Goal: Information Seeking & Learning: Learn about a topic

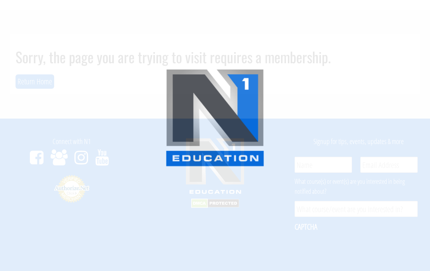
scroll to position [66, 0]
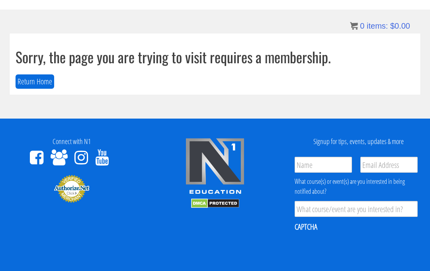
click at [34, 82] on button "Return Home" at bounding box center [35, 81] width 39 height 15
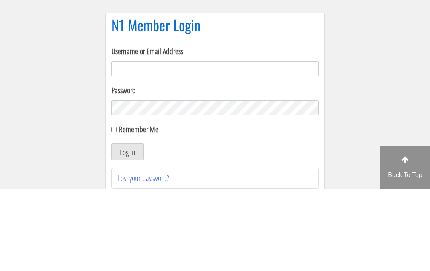
scroll to position [82, 0]
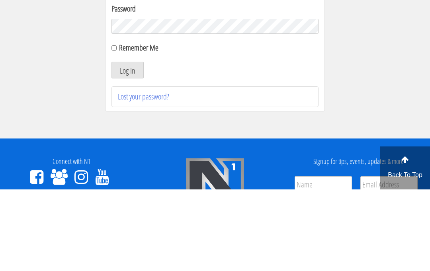
type input "[EMAIL_ADDRESS][DOMAIN_NAME]"
click at [127, 152] on button "Log In" at bounding box center [127, 151] width 32 height 17
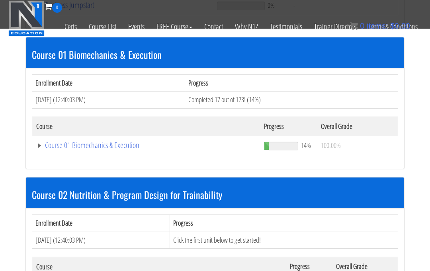
scroll to position [391, 0]
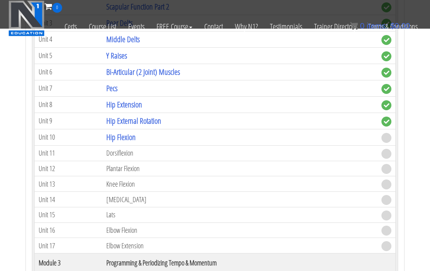
scroll to position [726, 0]
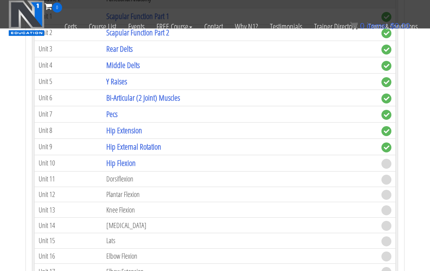
click at [118, 158] on link "Hip Flexion" at bounding box center [120, 163] width 29 height 11
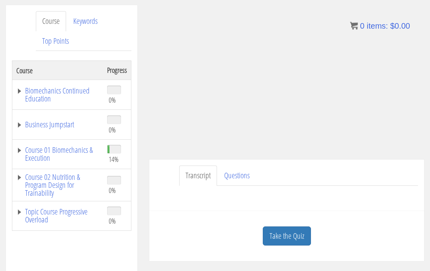
scroll to position [127, 0]
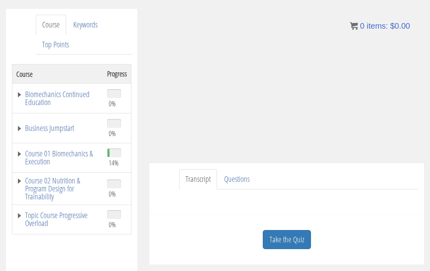
click at [283, 230] on link "Take the Quiz" at bounding box center [287, 240] width 48 height 20
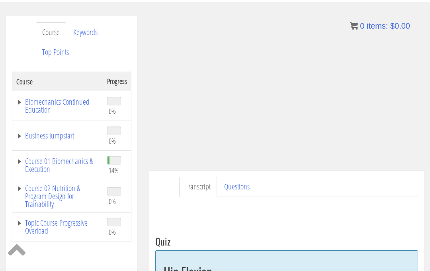
scroll to position [88, 0]
